Goal: Task Accomplishment & Management: Manage account settings

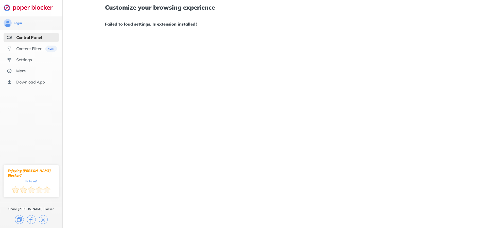
click at [441, 89] on div "Customize your browsing experience Failed to load settings. Is extension instal…" at bounding box center [275, 114] width 424 height 228
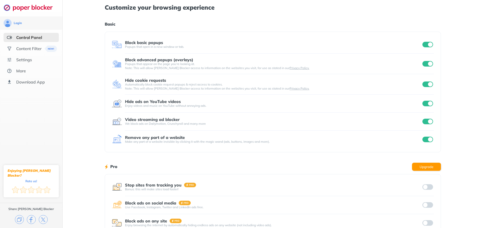
click at [423, 44] on input "checkbox" at bounding box center [427, 45] width 11 height 6
click at [425, 60] on div "Block advanced popups (overlays) Popups that appear on the page you’re looking …" at bounding box center [273, 64] width 322 height 13
click at [425, 64] on input "checkbox" at bounding box center [427, 64] width 11 height 6
click at [425, 82] on input "checkbox" at bounding box center [427, 85] width 11 height 6
click at [423, 121] on input "checkbox" at bounding box center [427, 122] width 11 height 6
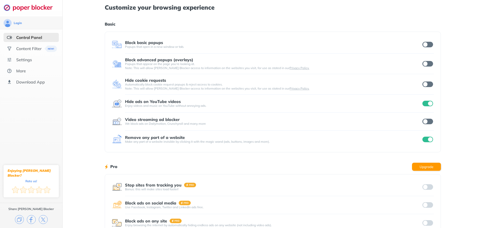
click at [426, 103] on input "checkbox" at bounding box center [427, 104] width 11 height 6
click at [426, 139] on input "checkbox" at bounding box center [427, 140] width 11 height 6
click at [427, 123] on input "checkbox" at bounding box center [427, 122] width 11 height 6
click at [428, 138] on input "checkbox" at bounding box center [427, 140] width 11 height 6
click at [431, 104] on input "checkbox" at bounding box center [427, 104] width 11 height 6
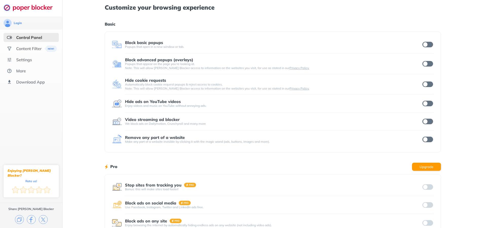
click at [427, 43] on input "checkbox" at bounding box center [427, 45] width 11 height 6
click at [426, 68] on div "Block advanced popups (overlays) Popups that appear on the page you’re looking …" at bounding box center [273, 64] width 322 height 13
drag, startPoint x: 425, startPoint y: 63, endPoint x: 425, endPoint y: 75, distance: 11.4
click at [425, 64] on input "checkbox" at bounding box center [427, 64] width 11 height 6
click at [425, 87] on input "checkbox" at bounding box center [427, 85] width 11 height 6
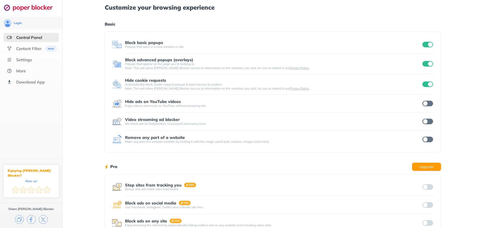
click at [426, 104] on input "checkbox" at bounding box center [427, 104] width 11 height 6
click at [426, 119] on input "checkbox" at bounding box center [427, 122] width 11 height 6
click at [427, 140] on input "checkbox" at bounding box center [427, 140] width 11 height 6
drag, startPoint x: 428, startPoint y: 104, endPoint x: 399, endPoint y: 115, distance: 31.7
click at [428, 104] on input "checkbox" at bounding box center [427, 104] width 11 height 6
